Goal: Navigation & Orientation: Find specific page/section

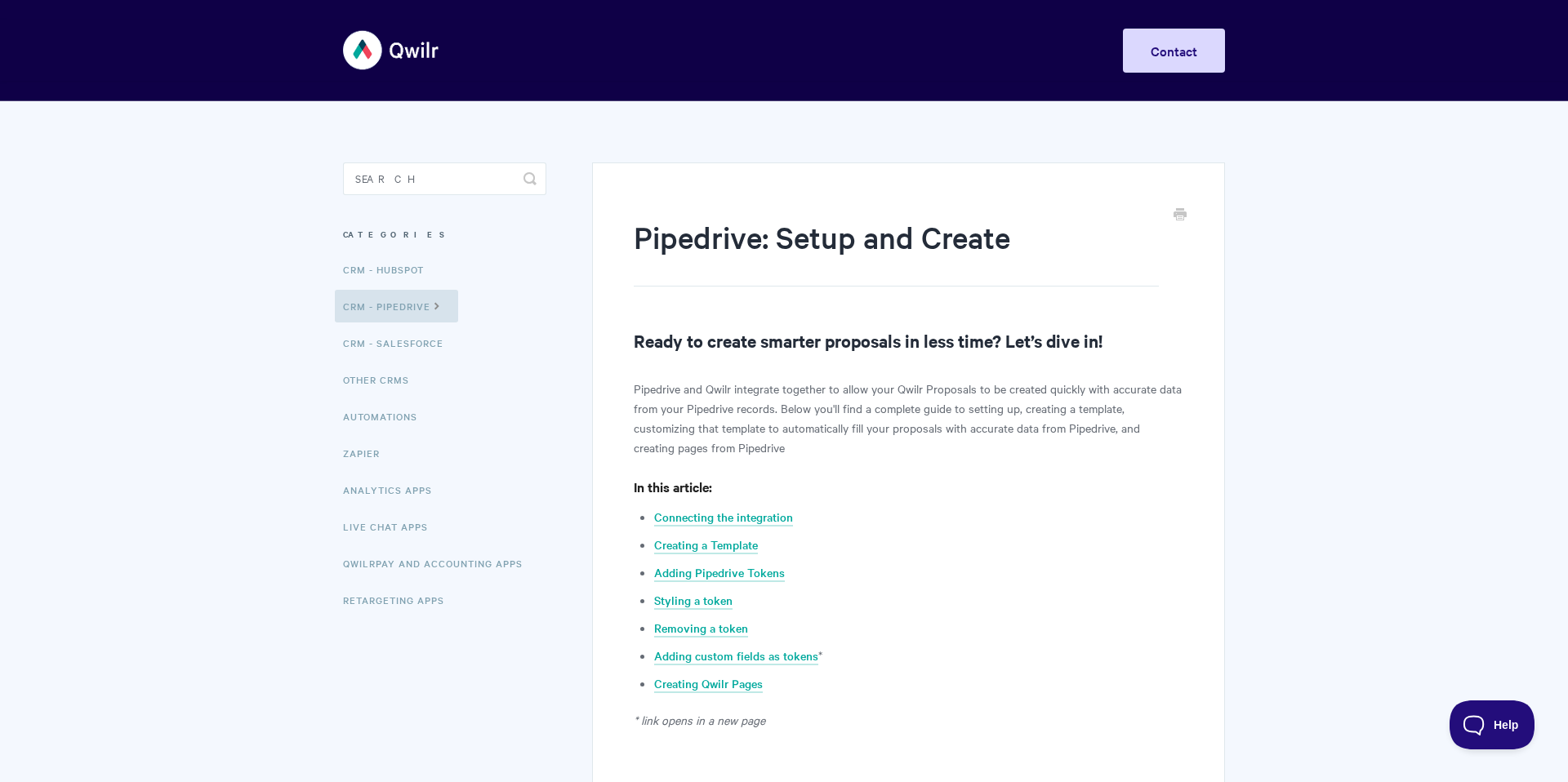
click at [392, 53] on img at bounding box center [392, 50] width 97 height 62
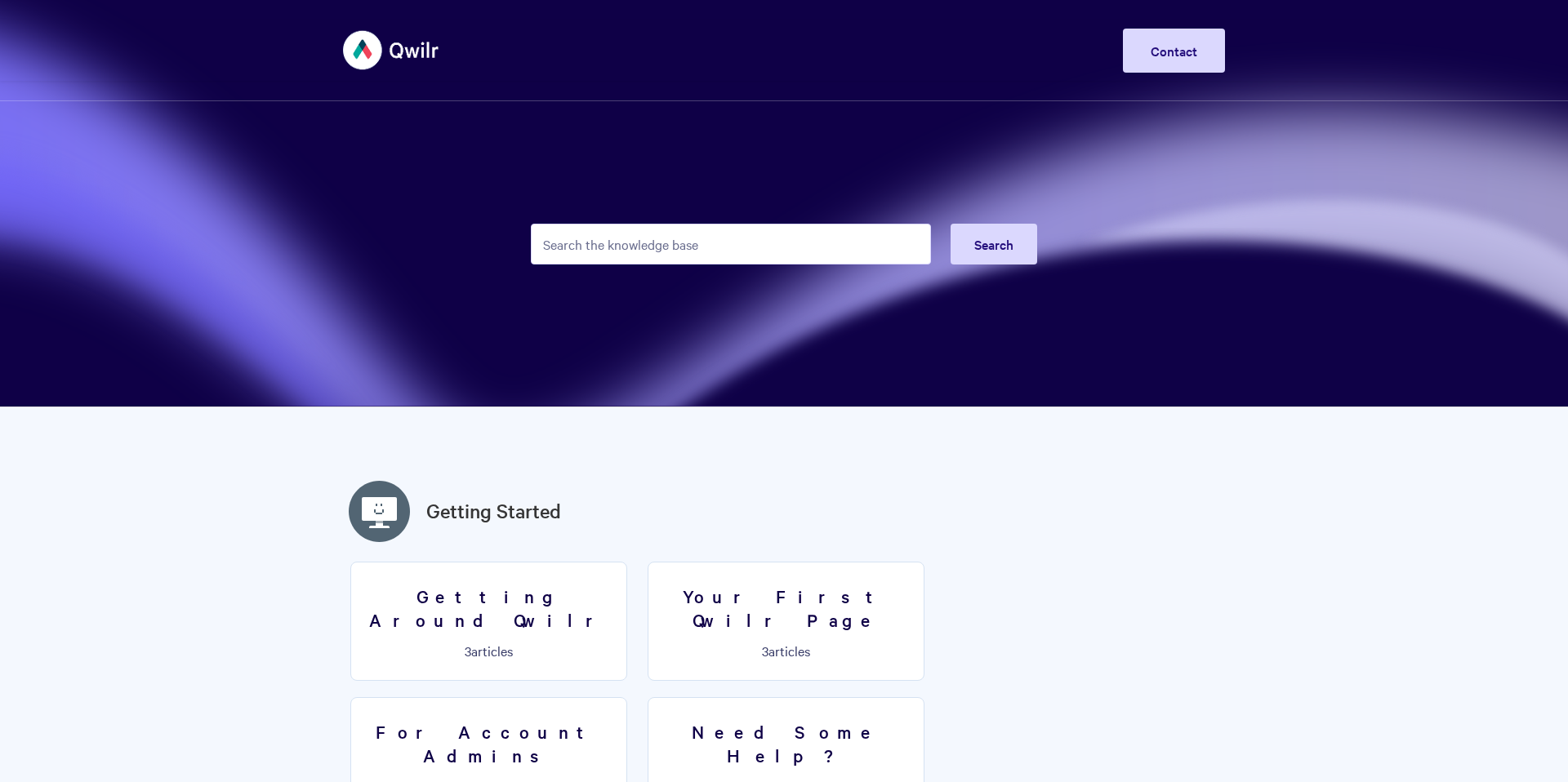
click at [363, 45] on img at bounding box center [392, 50] width 97 height 62
